Goal: Task Accomplishment & Management: Manage account settings

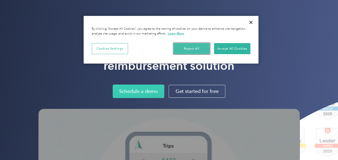
click at [189, 50] on button "Reject All" at bounding box center [191, 48] width 36 height 11
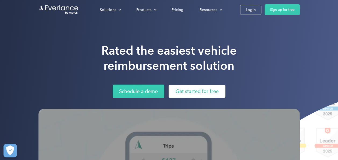
click at [201, 93] on link "Get started for free" at bounding box center [197, 91] width 57 height 13
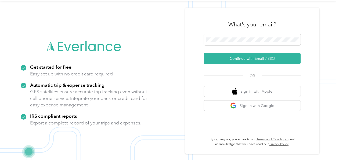
scroll to position [17, 0]
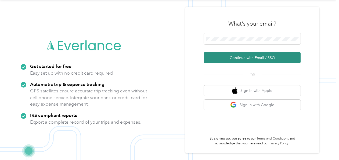
click at [239, 58] on button "Continue with Email / SSO" at bounding box center [252, 57] width 97 height 11
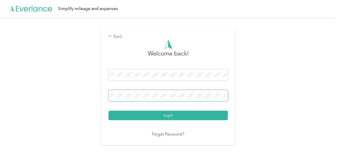
click at [109, 110] on button "Login" at bounding box center [168, 114] width 119 height 9
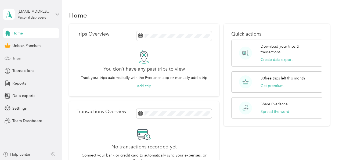
click at [19, 61] on span "Trips" at bounding box center [16, 58] width 8 height 6
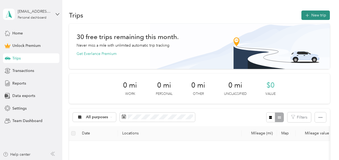
click at [311, 15] on button "New trip" at bounding box center [316, 14] width 28 height 9
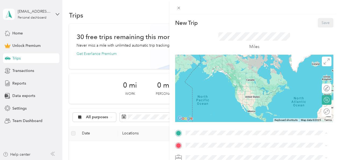
click at [224, 73] on span "[STREET_ADDRESS]" at bounding box center [213, 75] width 34 height 5
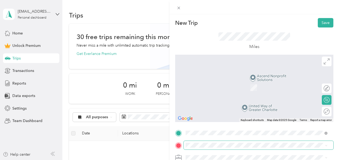
click at [207, 141] on span at bounding box center [259, 145] width 150 height 9
click at [310, 80] on div "[STREET_ADDRESS][US_STATE]" at bounding box center [257, 79] width 138 height 7
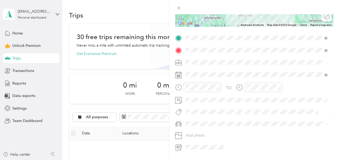
scroll to position [97, 0]
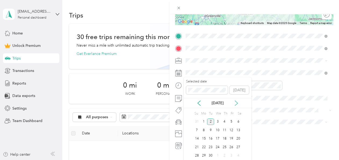
click at [239, 102] on icon at bounding box center [236, 102] width 5 height 5
click at [199, 104] on icon at bounding box center [198, 102] width 5 height 5
click at [226, 122] on div "4" at bounding box center [224, 121] width 7 height 7
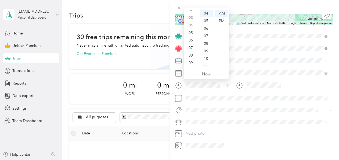
scroll to position [32, 0]
click at [187, 42] on div "08" at bounding box center [191, 42] width 13 height 8
click at [203, 12] on div "00" at bounding box center [206, 14] width 13 height 8
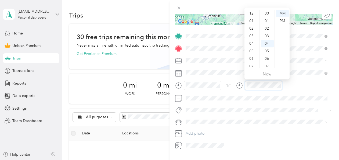
scroll to position [30, 0]
click at [252, 48] on div "09" at bounding box center [252, 49] width 13 height 8
click at [268, 61] on div "30" at bounding box center [267, 62] width 13 height 8
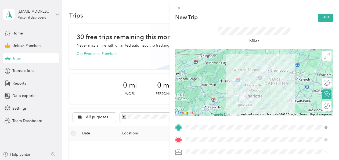
scroll to position [0, 0]
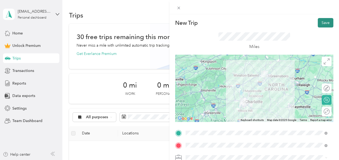
click at [326, 24] on button "Save" at bounding box center [326, 22] width 16 height 9
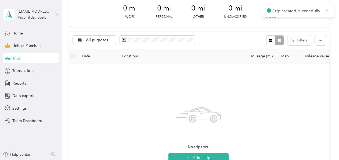
scroll to position [81, 0]
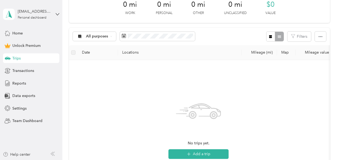
click at [15, 59] on span "Trips" at bounding box center [16, 58] width 8 height 6
click at [22, 70] on span "Transactions" at bounding box center [23, 71] width 22 height 6
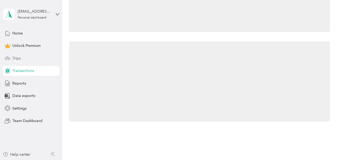
scroll to position [81, 0]
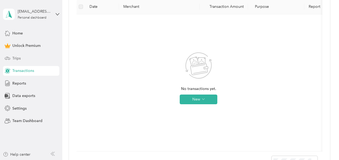
click at [21, 59] on div "Trips" at bounding box center [31, 58] width 56 height 10
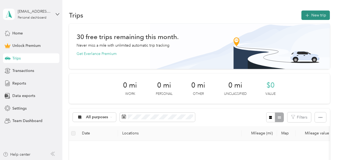
click at [316, 15] on button "New trip" at bounding box center [316, 14] width 28 height 9
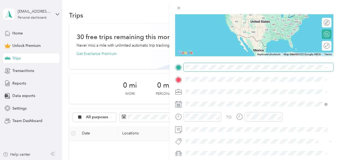
scroll to position [65, 0]
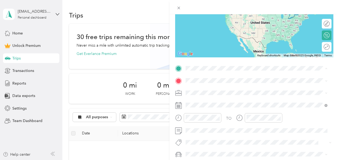
click at [208, 88] on div "Work" at bounding box center [213, 89] width 34 height 5
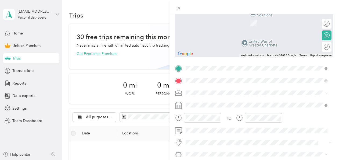
click at [248, 17] on span "[STREET_ADDRESS][US_STATE]" at bounding box center [223, 15] width 54 height 5
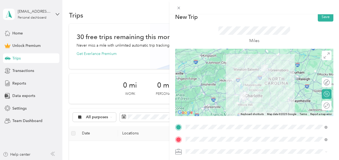
scroll to position [0, 0]
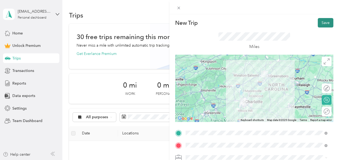
click at [322, 23] on button "Save" at bounding box center [326, 22] width 16 height 9
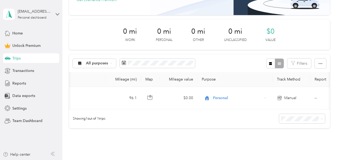
scroll to position [0, 146]
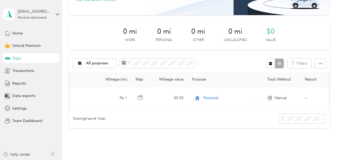
click at [234, 133] on div "30 free trips remaining this month. Never miss a mile with unlimited automatic …" at bounding box center [199, 58] width 261 height 177
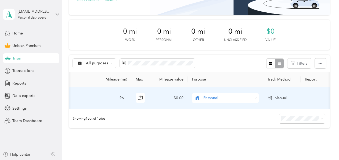
click at [205, 100] on span "Personal" at bounding box center [227, 98] width 49 height 6
click at [219, 41] on span "Nonprofit" at bounding box center [230, 40] width 50 height 6
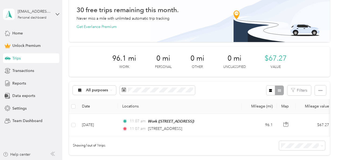
scroll to position [0, 0]
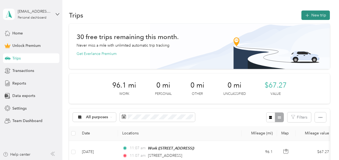
click at [310, 16] on button "New trip" at bounding box center [316, 14] width 28 height 9
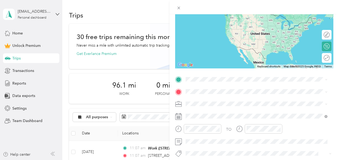
scroll to position [66, 0]
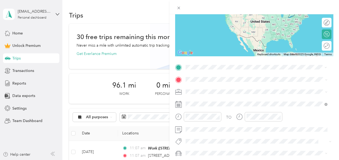
click at [246, 84] on span "[STREET_ADDRESS][US_STATE]" at bounding box center [223, 86] width 54 height 5
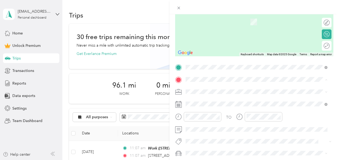
click at [192, 99] on div "Work [STREET_ADDRESS]" at bounding box center [257, 103] width 138 height 13
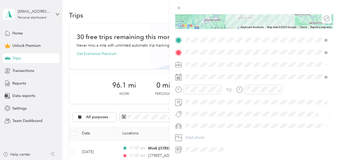
scroll to position [110, 0]
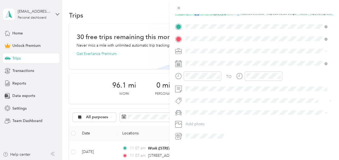
click at [324, 49] on span at bounding box center [325, 51] width 4 height 4
click at [327, 50] on icon at bounding box center [326, 51] width 2 height 2
click at [232, 74] on div "Nonprofit" at bounding box center [257, 76] width 138 height 6
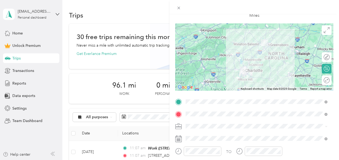
scroll to position [0, 0]
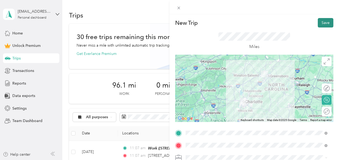
click at [322, 22] on button "Save" at bounding box center [326, 22] width 16 height 9
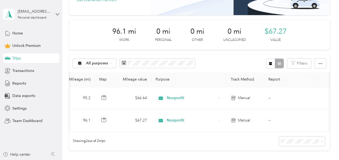
scroll to position [0, 185]
click at [246, 143] on div "Showing 2 out of 2 trips" at bounding box center [199, 140] width 261 height 19
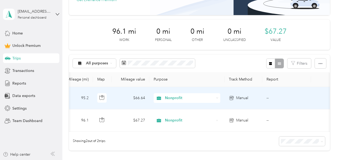
click at [268, 98] on td "--" at bounding box center [286, 98] width 49 height 22
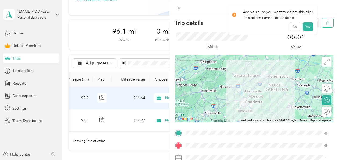
click at [328, 24] on icon "button" at bounding box center [328, 22] width 0 height 1
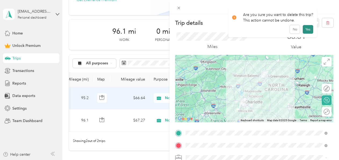
click at [307, 30] on button "Yes" at bounding box center [308, 29] width 10 height 9
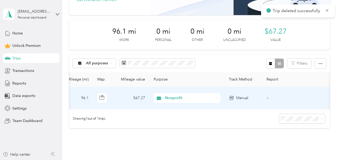
click at [269, 94] on td "--" at bounding box center [286, 98] width 49 height 22
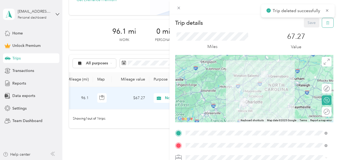
drag, startPoint x: 324, startPoint y: 21, endPoint x: 324, endPoint y: 24, distance: 3.5
click at [326, 21] on icon "button" at bounding box center [328, 23] width 4 height 4
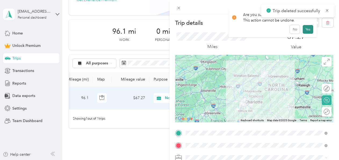
click at [307, 29] on button "Yes" at bounding box center [308, 29] width 10 height 9
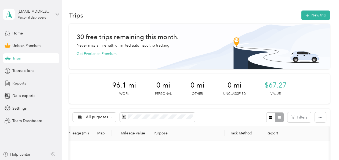
click at [23, 82] on span "Reports" at bounding box center [19, 83] width 14 height 6
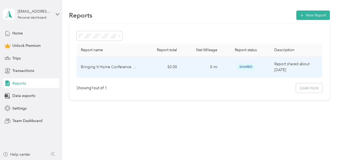
click at [150, 67] on td "$0.00" at bounding box center [161, 67] width 40 height 21
